Goal: Task Accomplishment & Management: Manage account settings

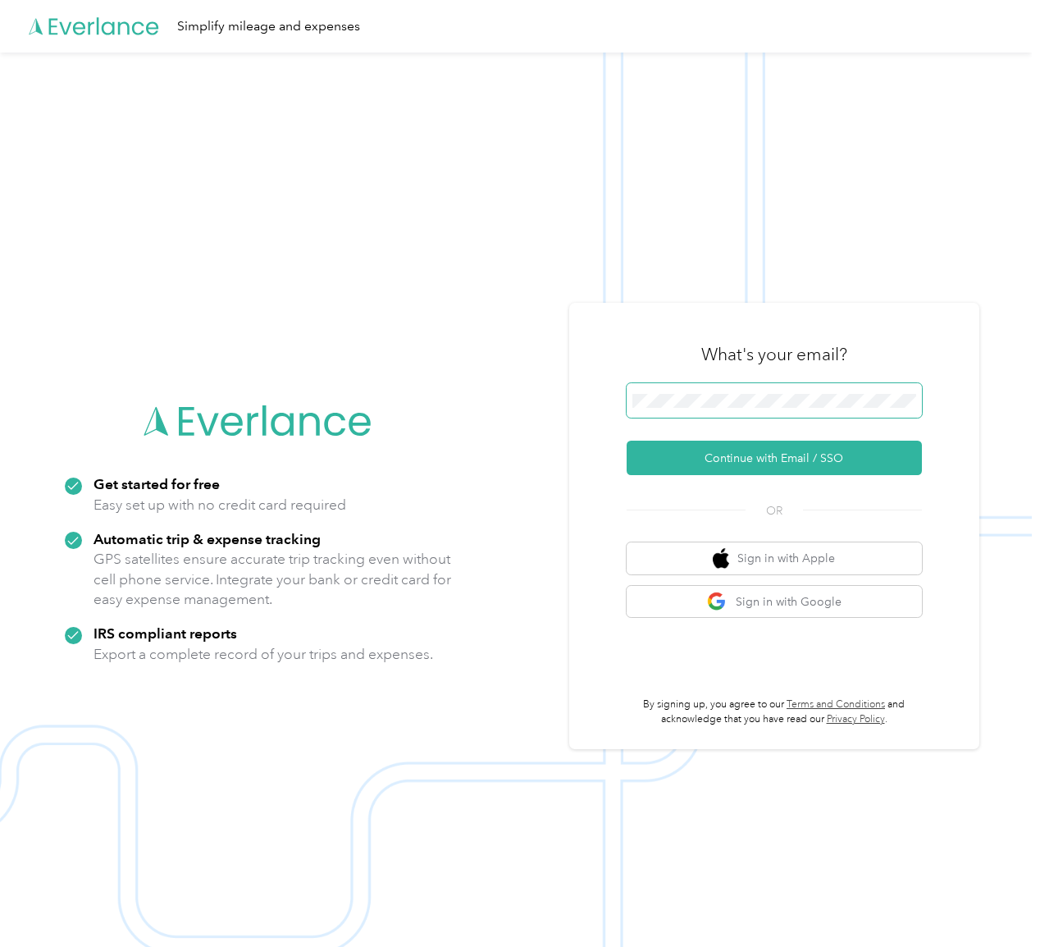
click at [793, 391] on span at bounding box center [774, 400] width 295 height 34
click at [767, 455] on button "Continue with Email / SSO" at bounding box center [774, 458] width 295 height 34
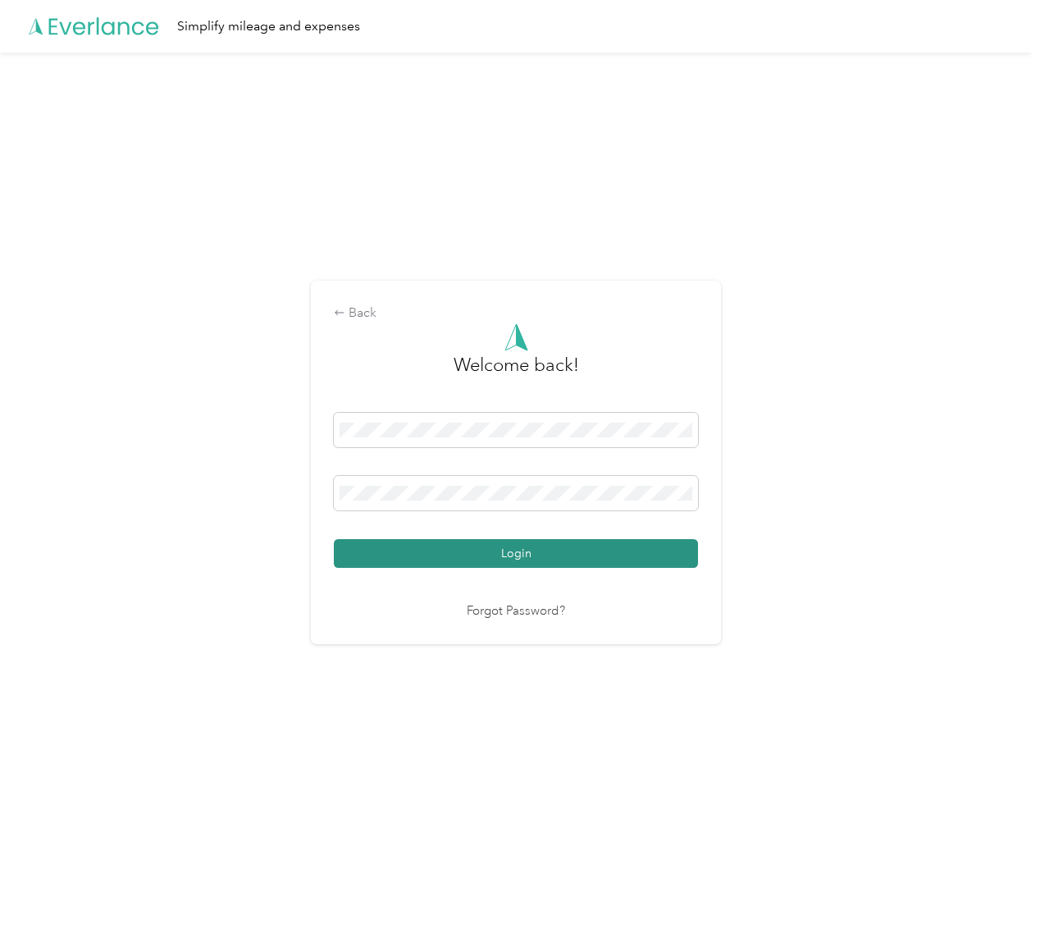
click at [590, 549] on button "Login" at bounding box center [516, 553] width 364 height 29
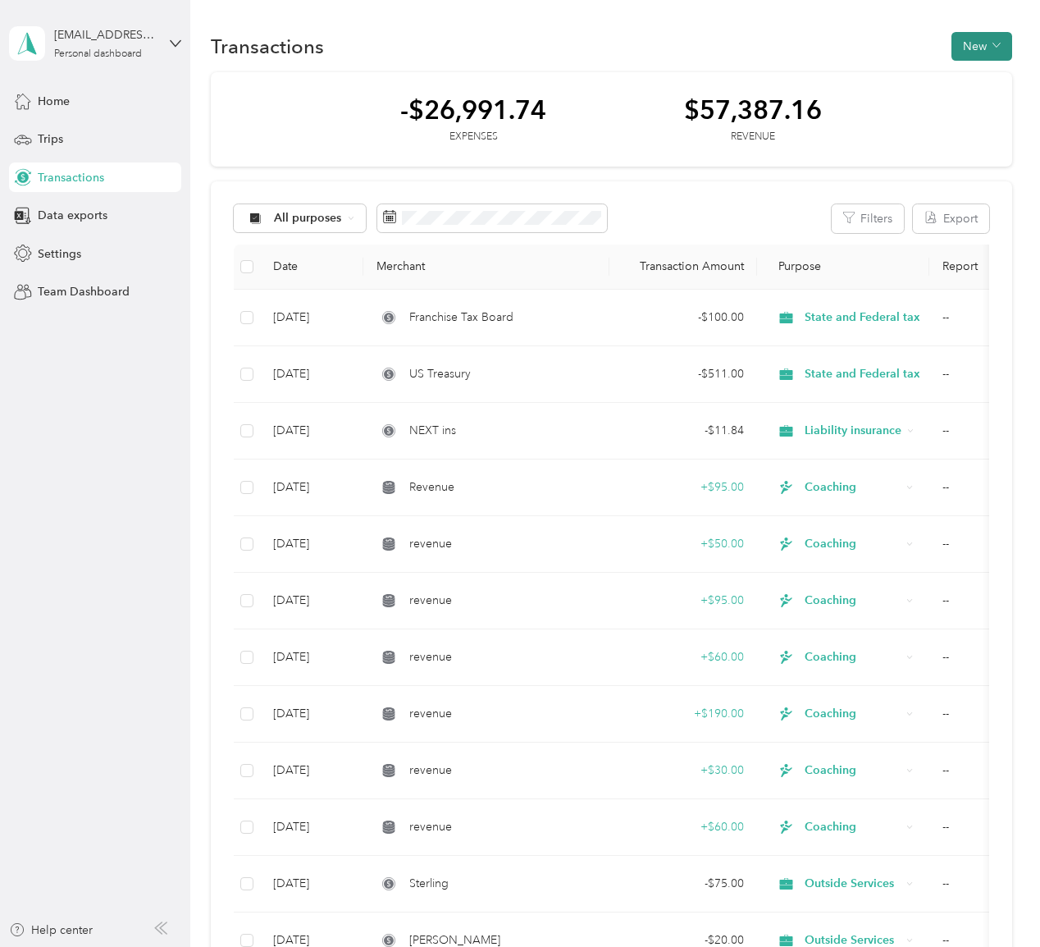
click at [1001, 49] on span "button" at bounding box center [997, 46] width 8 height 14
click at [991, 98] on span "Revenue" at bounding box center [986, 106] width 45 height 17
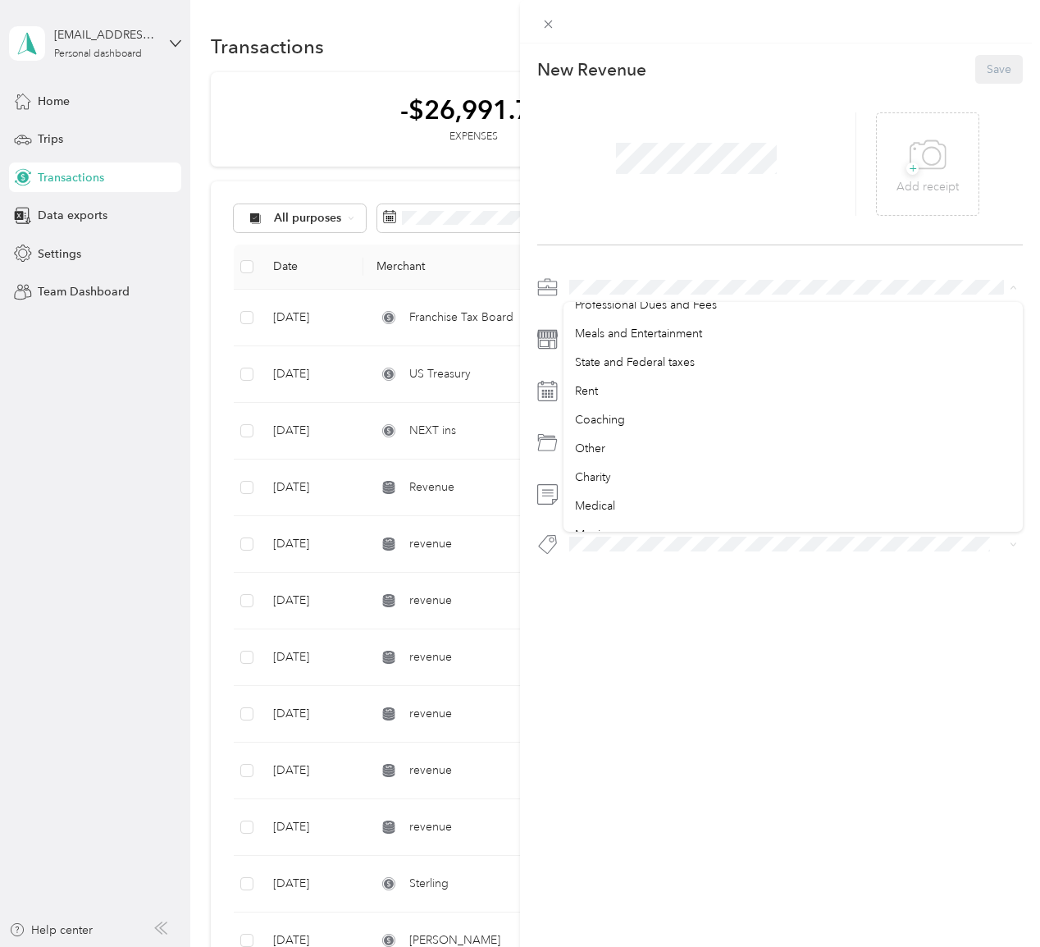
scroll to position [275, 0]
click at [634, 404] on li "Coaching" at bounding box center [793, 414] width 459 height 29
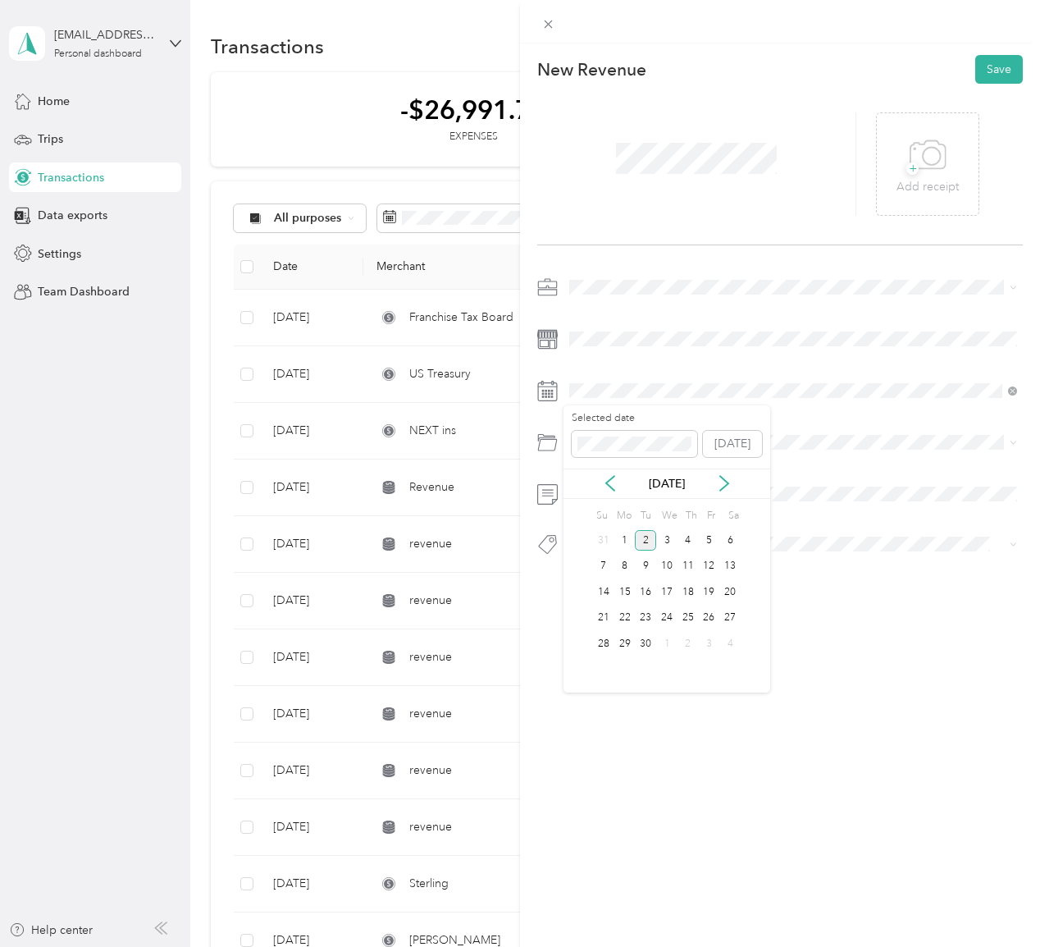
click at [615, 475] on div "[DATE]" at bounding box center [667, 483] width 207 height 17
click at [609, 478] on icon at bounding box center [610, 483] width 16 height 16
click at [599, 661] on div "31" at bounding box center [603, 670] width 21 height 21
click at [638, 585] on div "Coaching" at bounding box center [793, 591] width 436 height 17
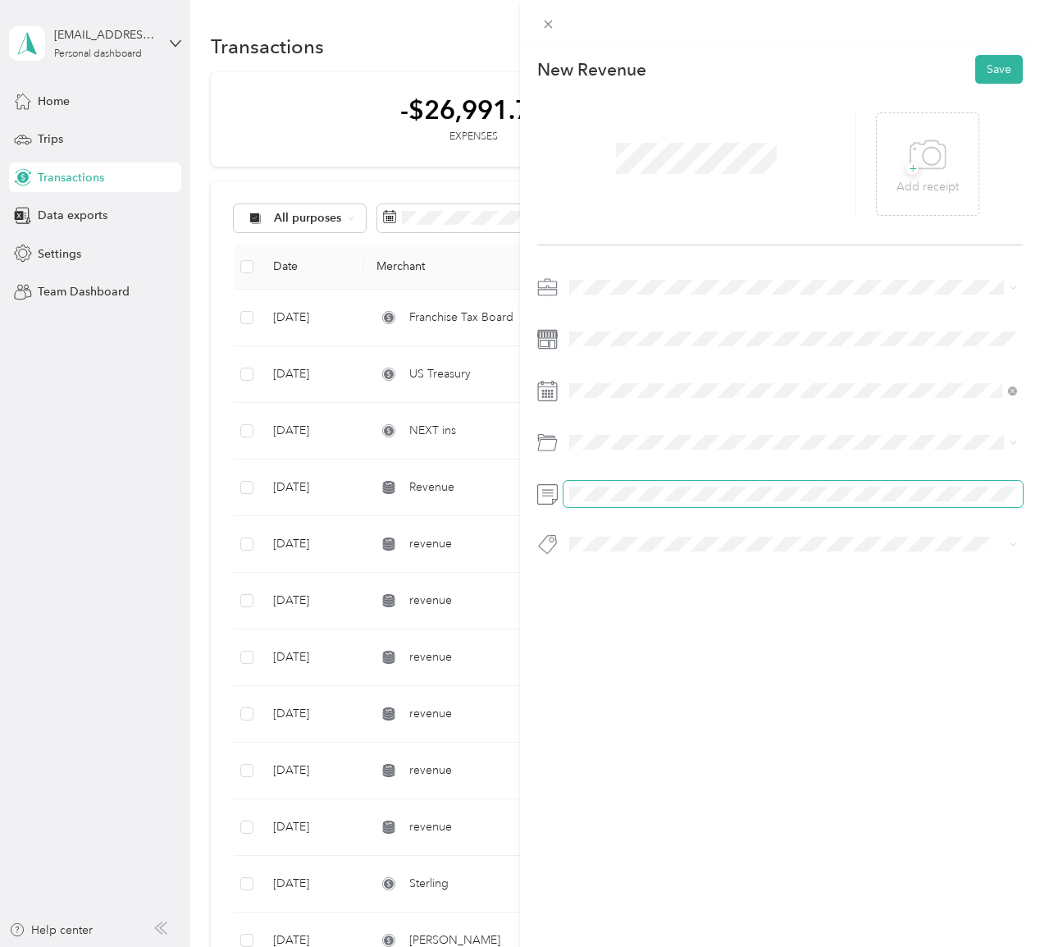
scroll to position [0, 2772]
click at [1013, 72] on button "Save" at bounding box center [1000, 69] width 48 height 29
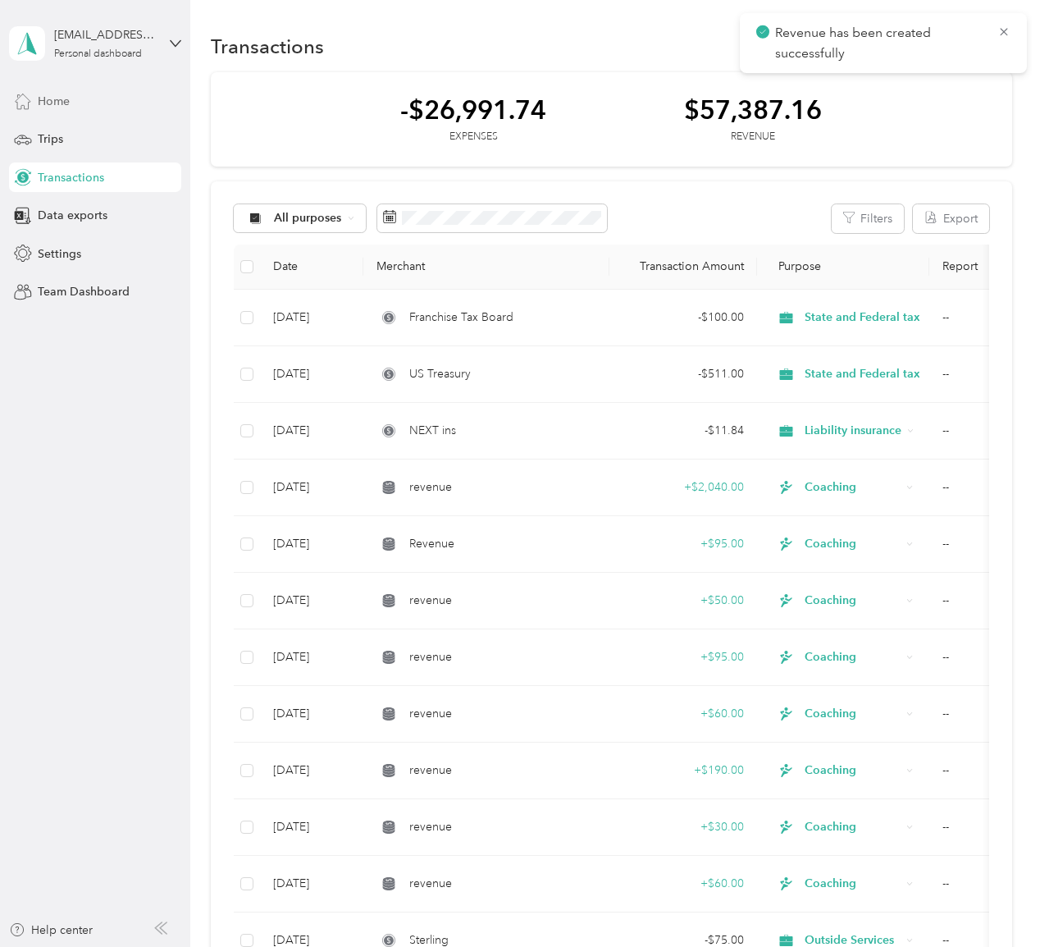
click at [57, 105] on span "Home" at bounding box center [54, 101] width 32 height 17
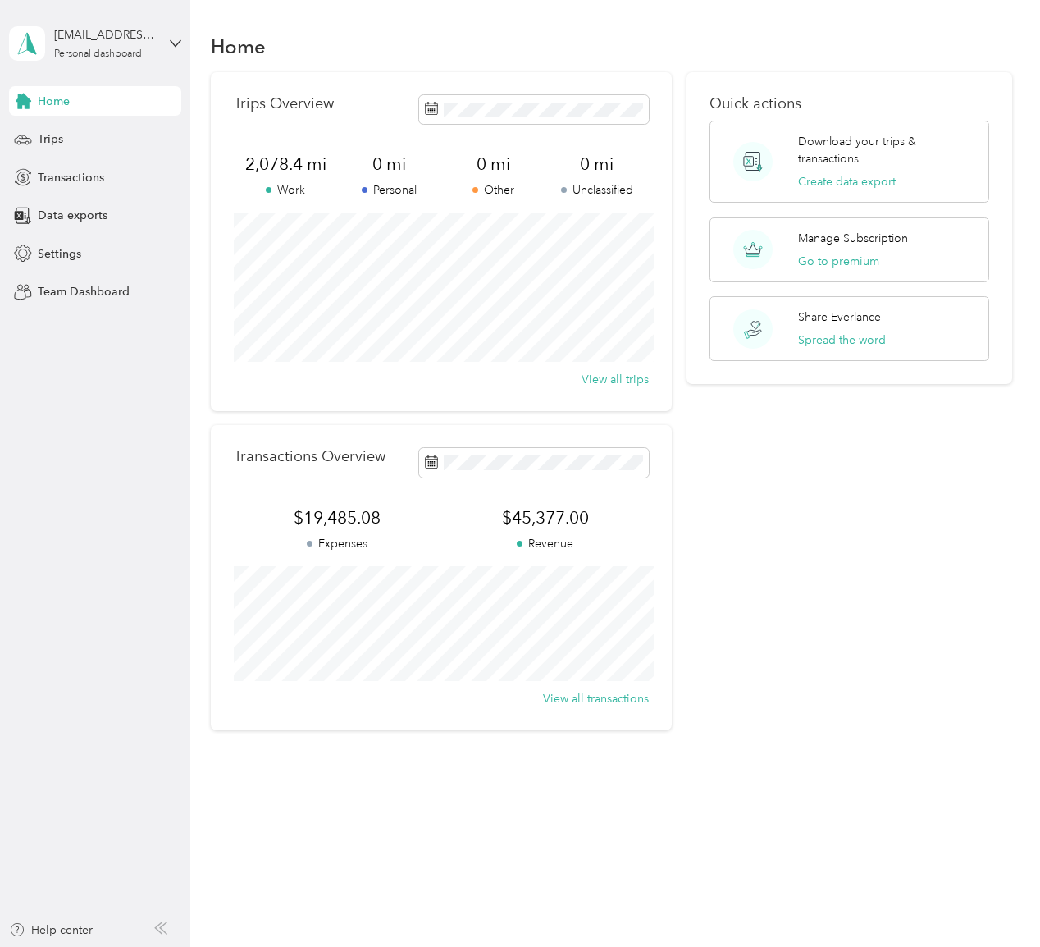
click at [827, 555] on div "Quick actions Download your trips & transactions Create data export Manage Subs…" at bounding box center [850, 401] width 326 height 658
click at [556, 452] on span at bounding box center [534, 462] width 230 height 29
click at [825, 500] on div "Quick actions Download your trips & transactions Create data export Manage Subs…" at bounding box center [850, 401] width 326 height 658
click at [815, 544] on div "Quick actions Download your trips & transactions Create data export Manage Subs…" at bounding box center [850, 401] width 326 height 658
click at [558, 471] on span at bounding box center [534, 462] width 230 height 29
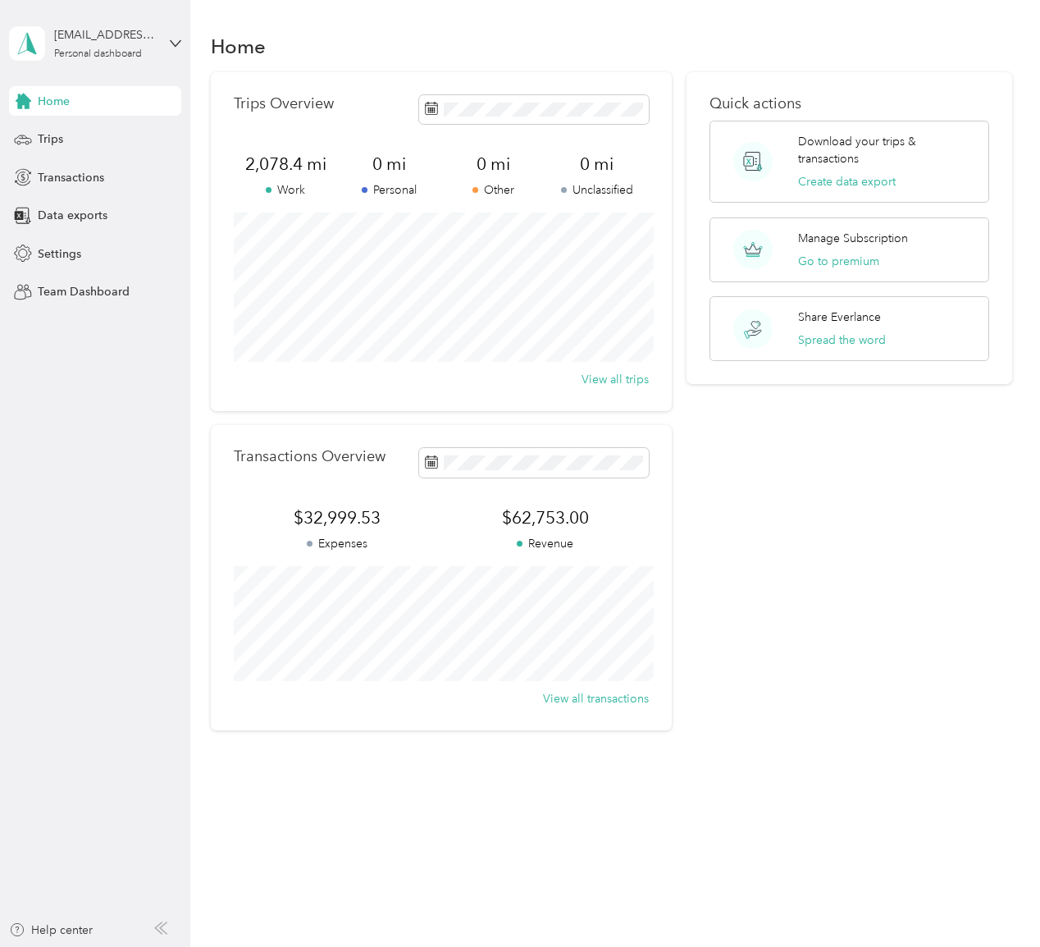
click at [930, 526] on div "Quick actions Download your trips & transactions Create data export Manage Subs…" at bounding box center [850, 401] width 326 height 658
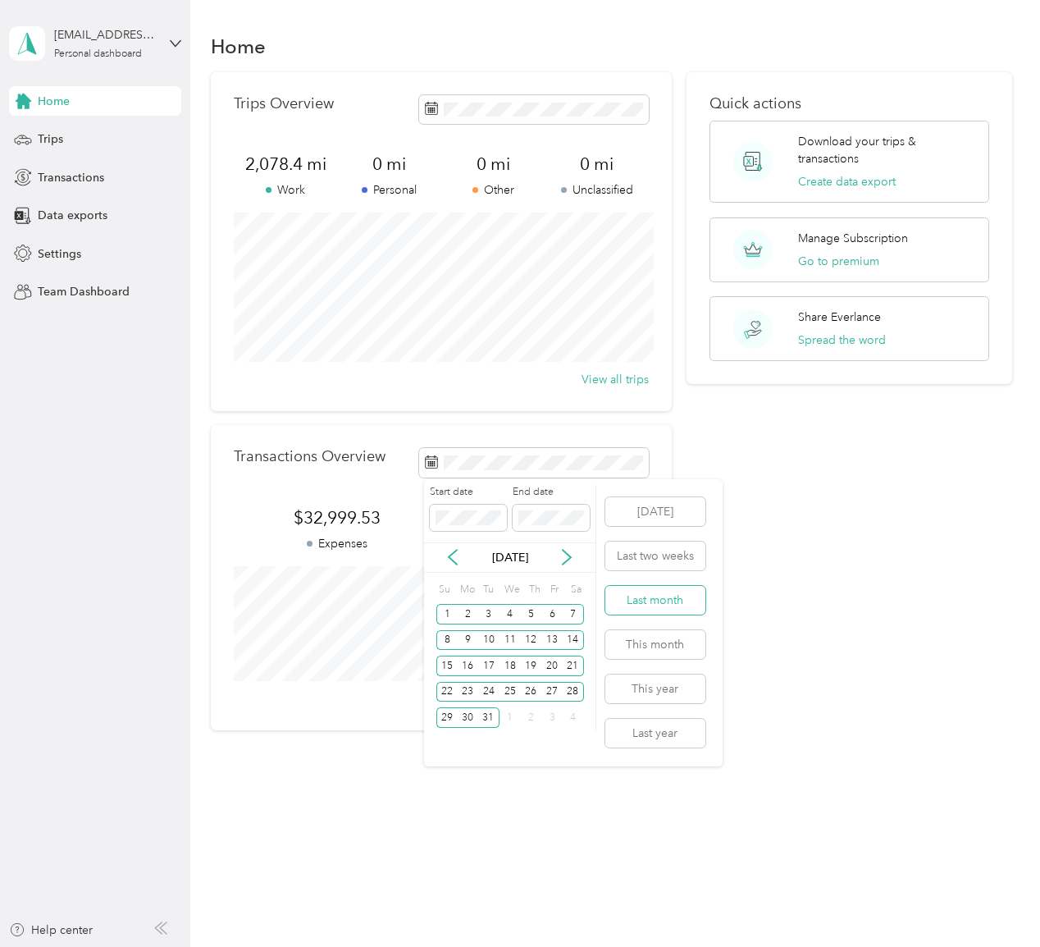
click at [666, 599] on button "Last month" at bounding box center [656, 600] width 100 height 29
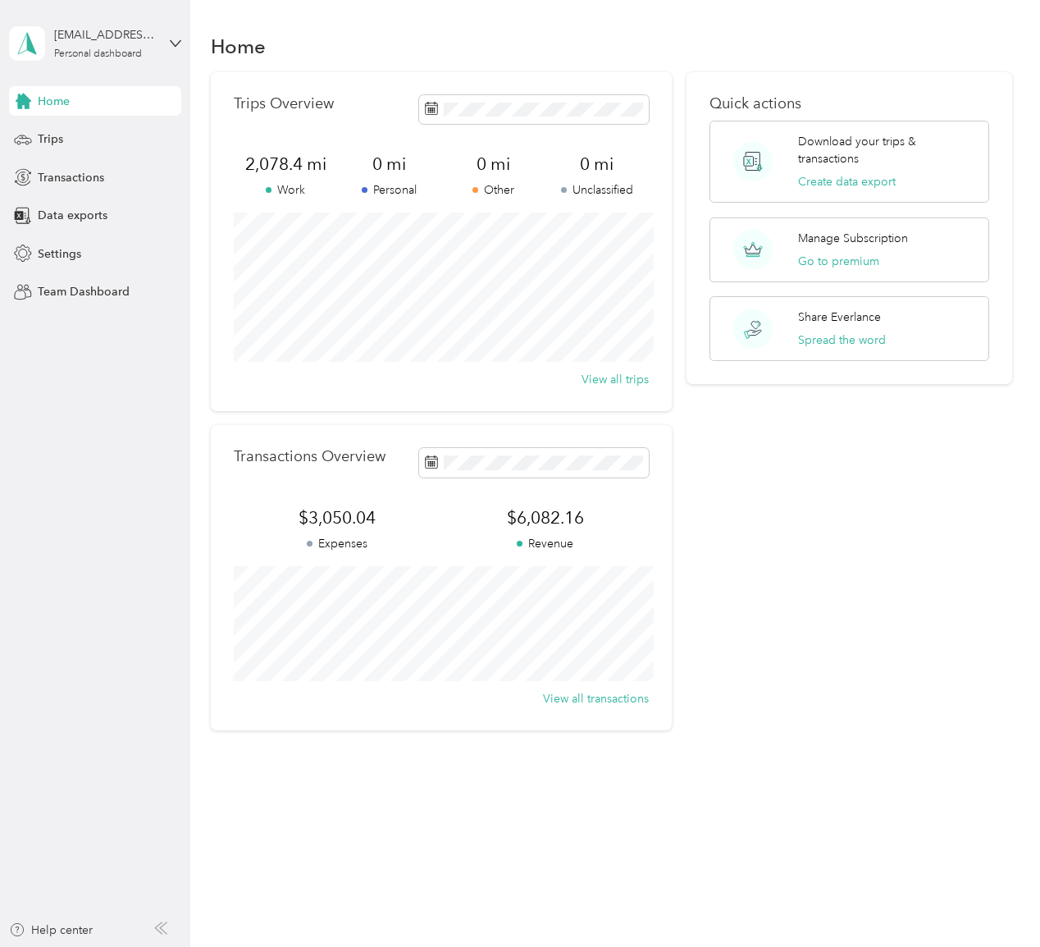
click at [775, 564] on div "Quick actions Download your trips & transactions Create data export Manage Subs…" at bounding box center [850, 401] width 326 height 658
click at [609, 454] on span at bounding box center [534, 462] width 230 height 29
click at [817, 524] on div "Quick actions Download your trips & transactions Create data export Manage Subs…" at bounding box center [850, 401] width 326 height 658
click at [456, 553] on icon at bounding box center [453, 557] width 16 height 16
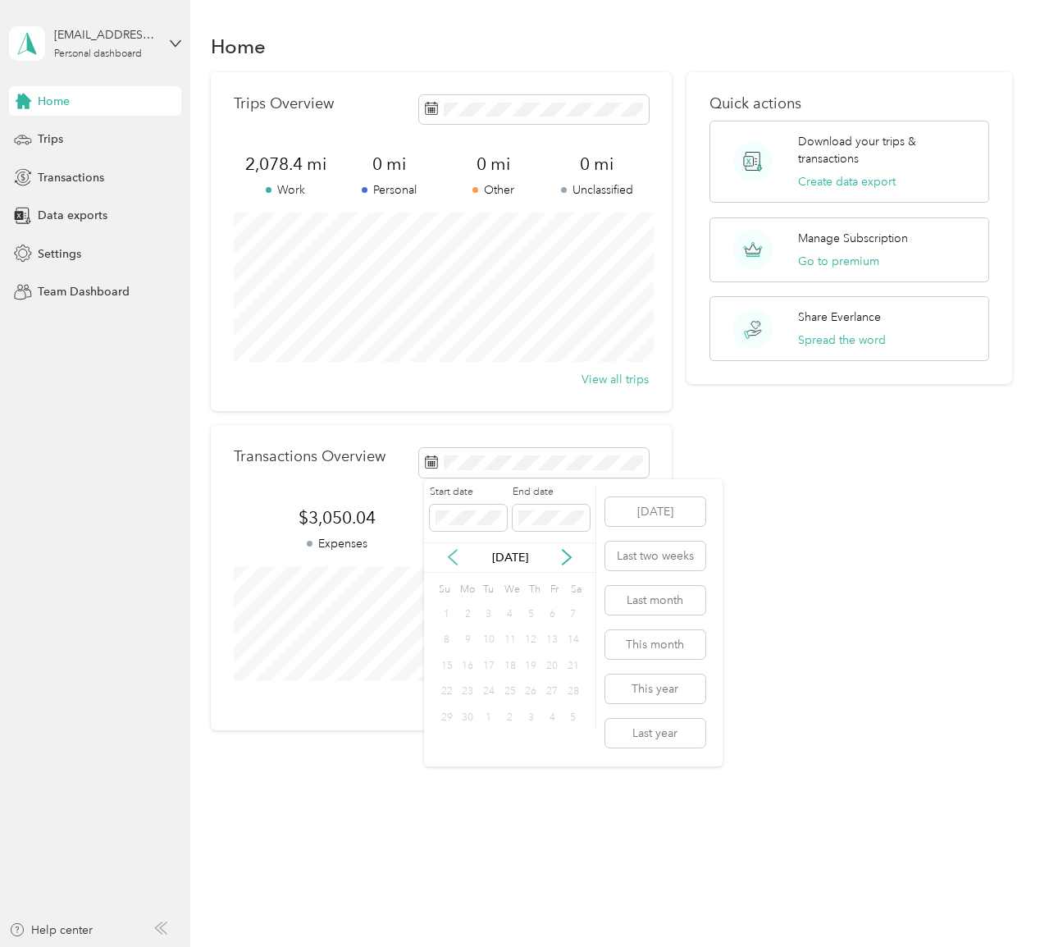
click at [456, 552] on icon at bounding box center [453, 557] width 16 height 16
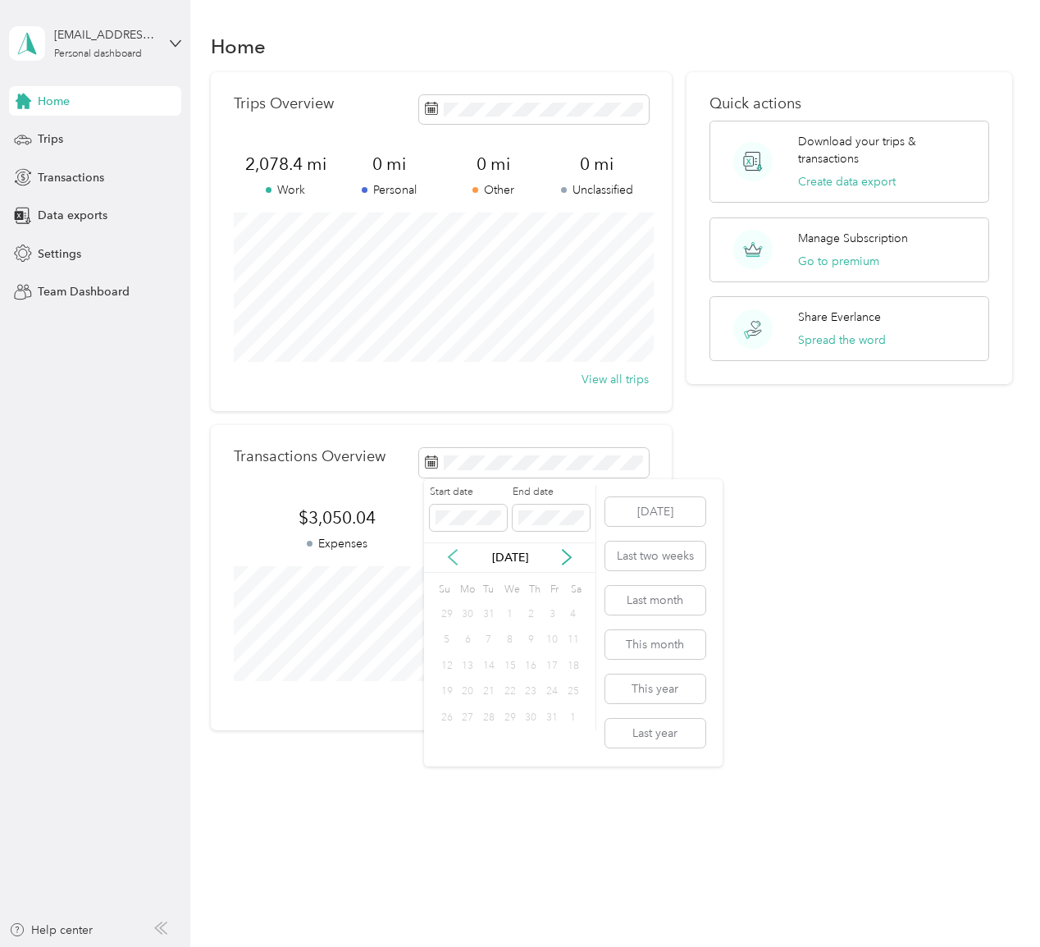
click at [456, 552] on icon at bounding box center [453, 557] width 16 height 16
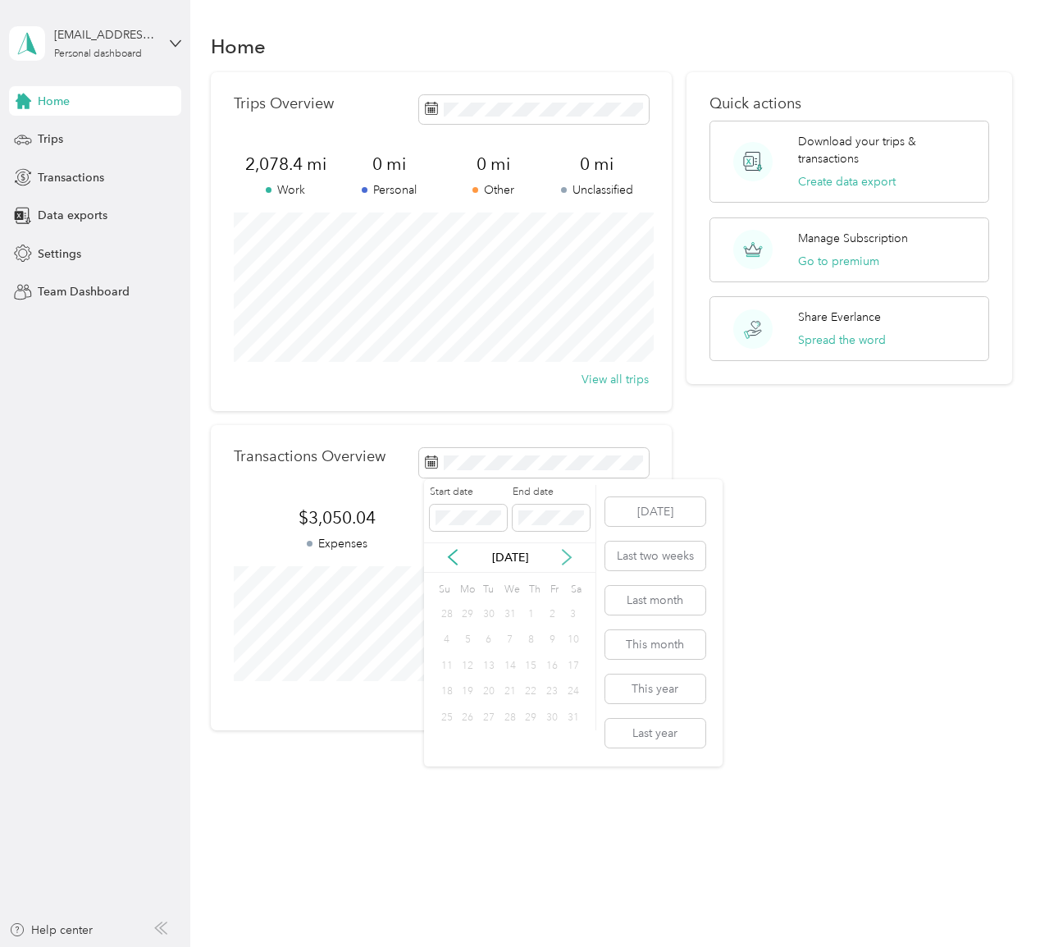
click at [571, 554] on icon at bounding box center [567, 557] width 16 height 16
click at [450, 611] on div "1" at bounding box center [446, 614] width 21 height 21
click at [672, 734] on button "Last year" at bounding box center [656, 733] width 100 height 29
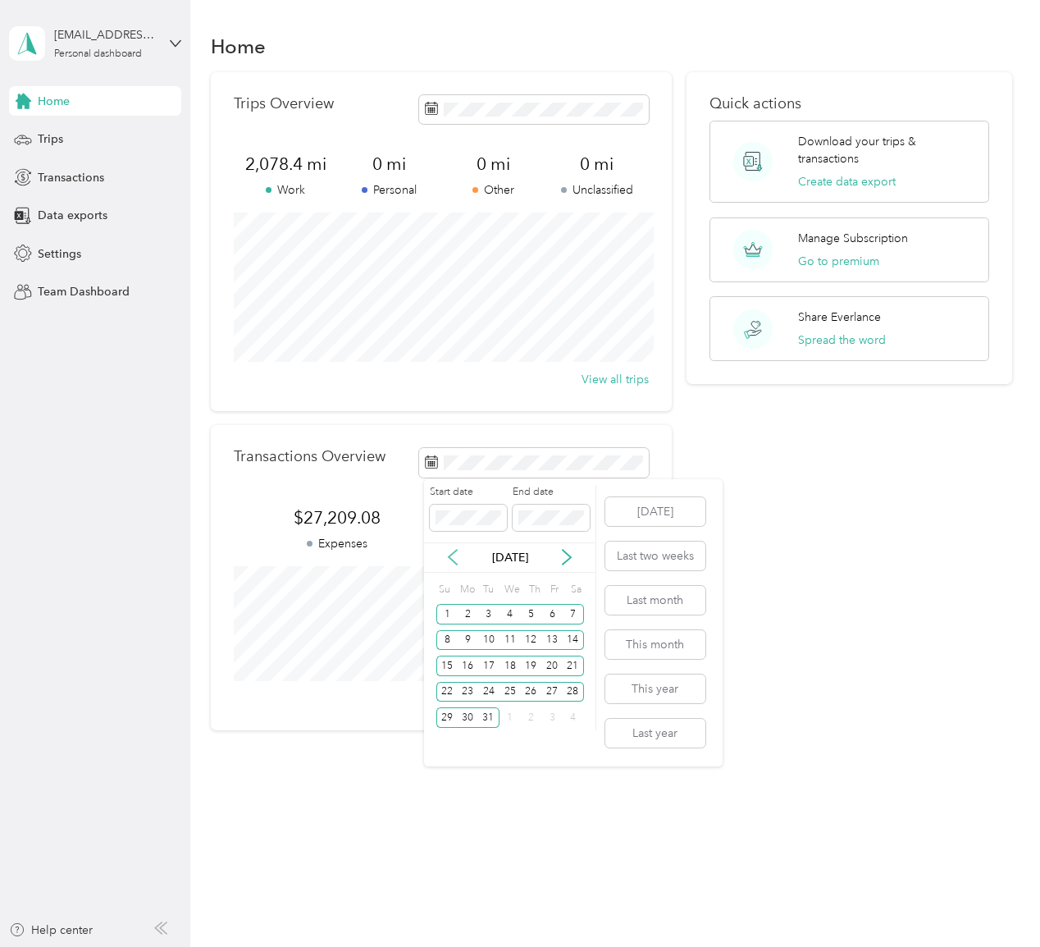
click at [450, 553] on icon at bounding box center [453, 557] width 16 height 16
click at [450, 552] on icon at bounding box center [453, 557] width 16 height 16
click at [568, 562] on icon at bounding box center [567, 557] width 16 height 16
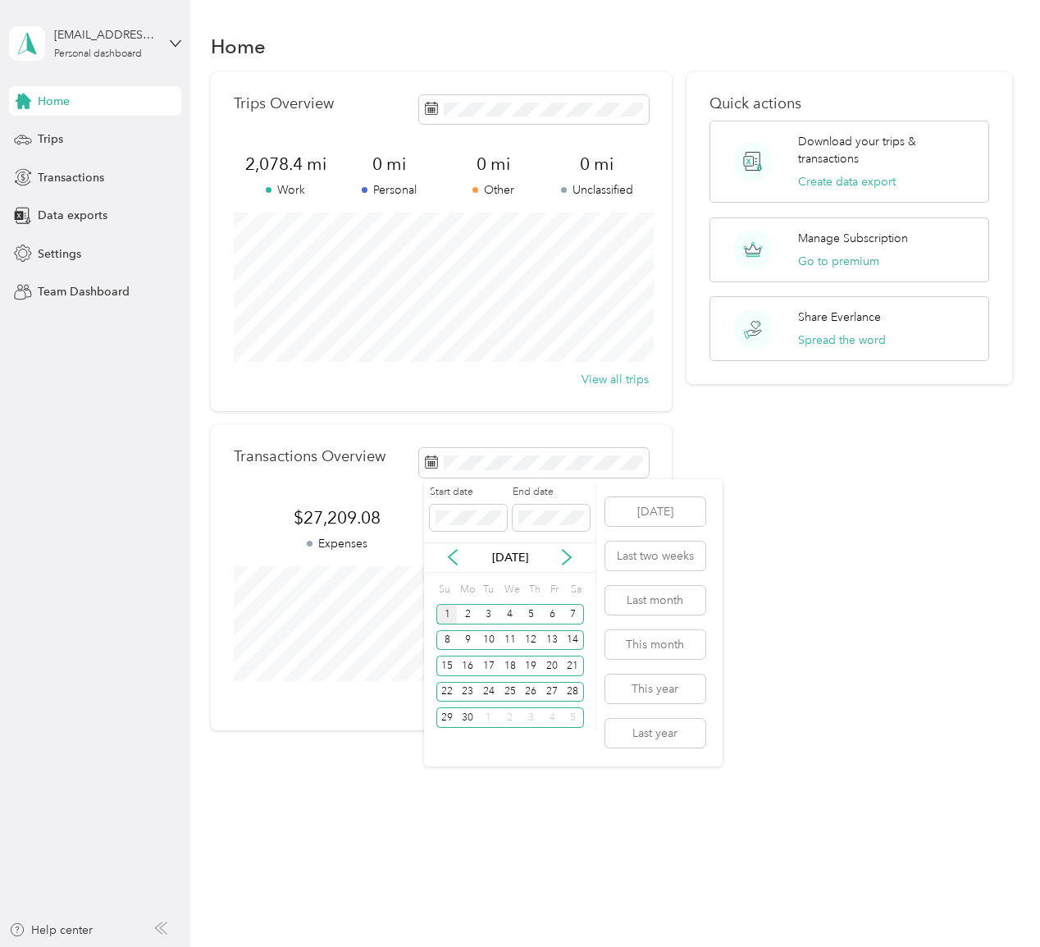
click at [441, 619] on div "1" at bounding box center [446, 614] width 21 height 21
click at [472, 713] on div "30" at bounding box center [467, 717] width 21 height 21
click at [569, 555] on icon at bounding box center [567, 558] width 8 height 15
click at [488, 610] on div "1" at bounding box center [488, 614] width 21 height 21
click at [532, 713] on div "31" at bounding box center [531, 717] width 21 height 21
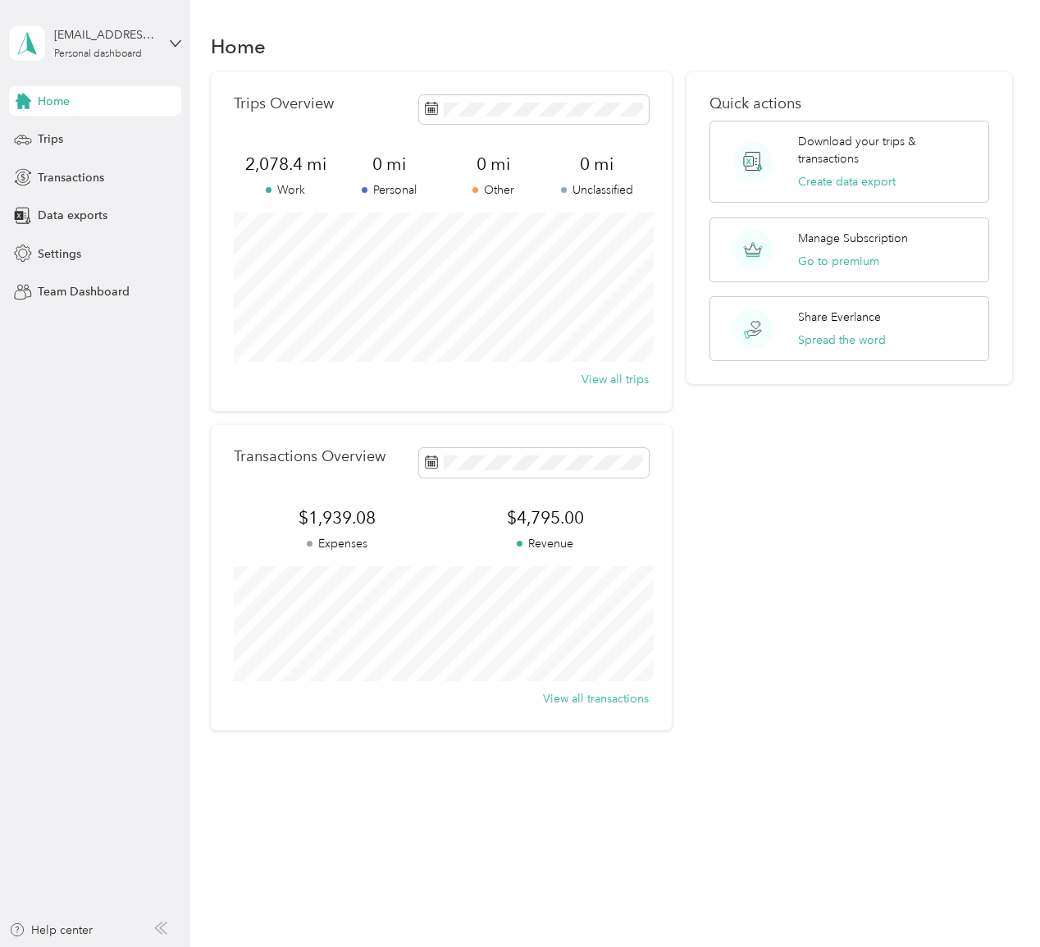
click at [167, 48] on div "[EMAIL_ADDRESS][DOMAIN_NAME] Personal dashboard" at bounding box center [95, 43] width 172 height 57
click at [87, 131] on div "Log out" at bounding box center [182, 134] width 322 height 29
